Goal: Information Seeking & Learning: Learn about a topic

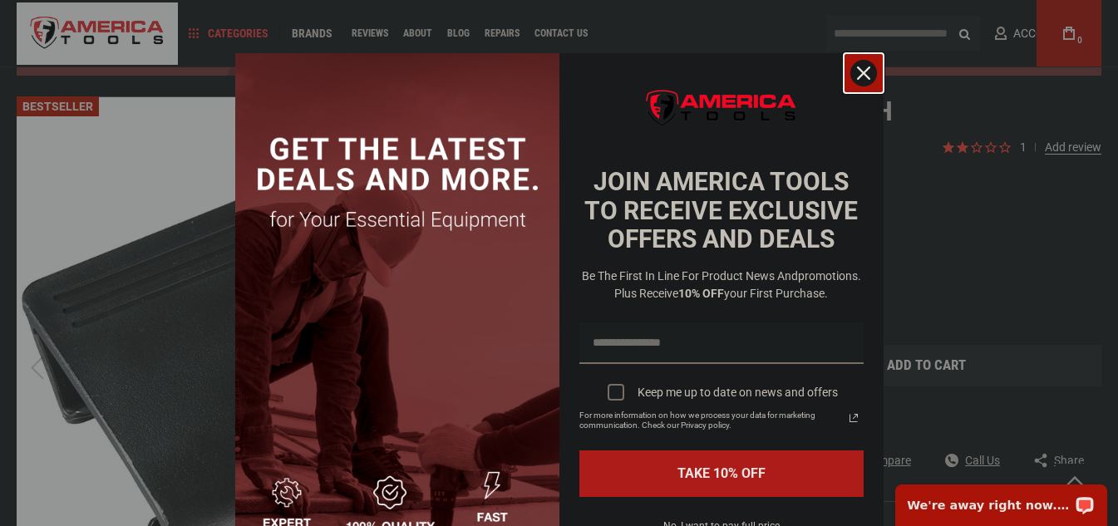
click at [857, 72] on icon "close icon" at bounding box center [863, 73] width 13 height 13
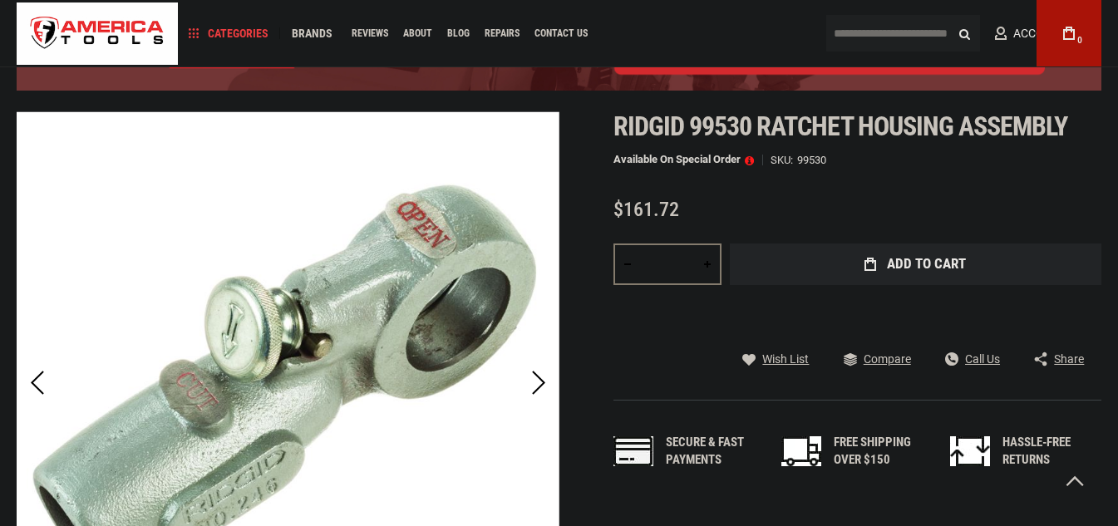
scroll to position [166, 0]
